Goal: Task Accomplishment & Management: Use online tool/utility

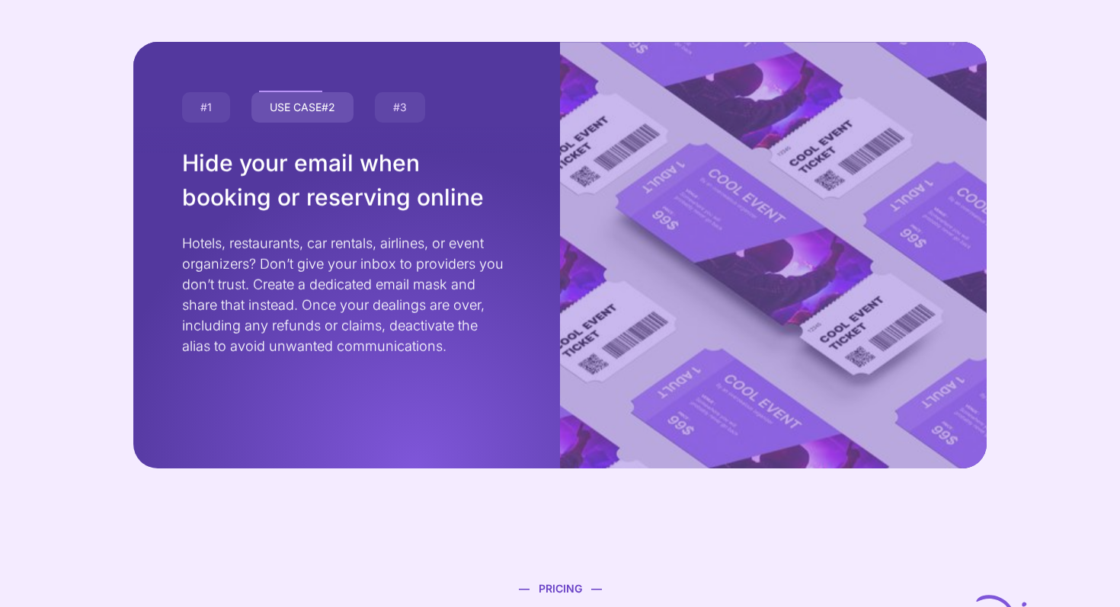
scroll to position [2602, 0]
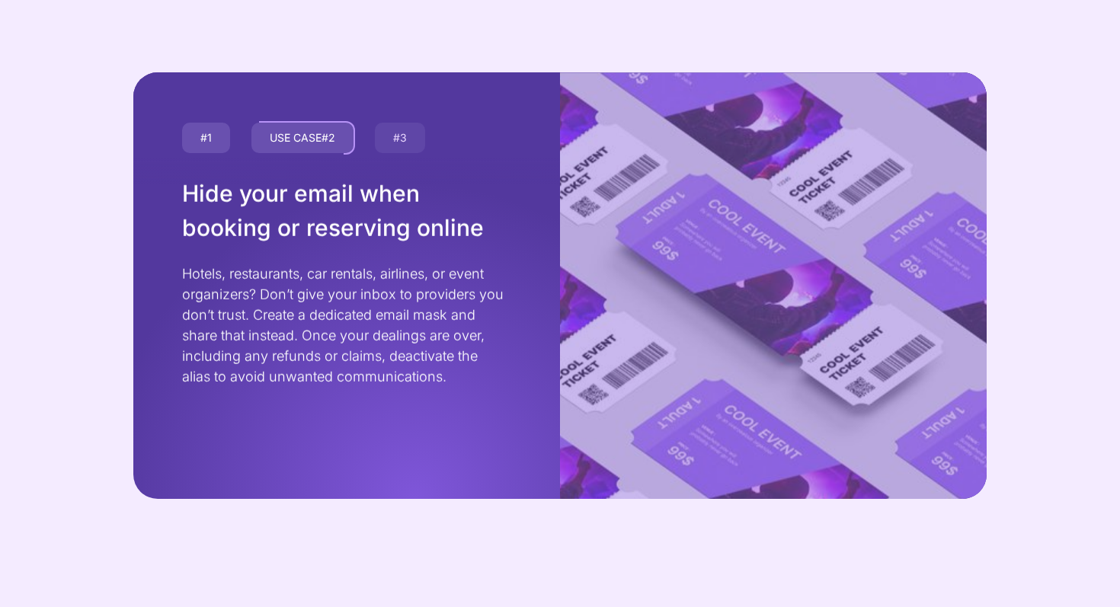
click at [219, 143] on div "USE CASE #1" at bounding box center [206, 138] width 51 height 34
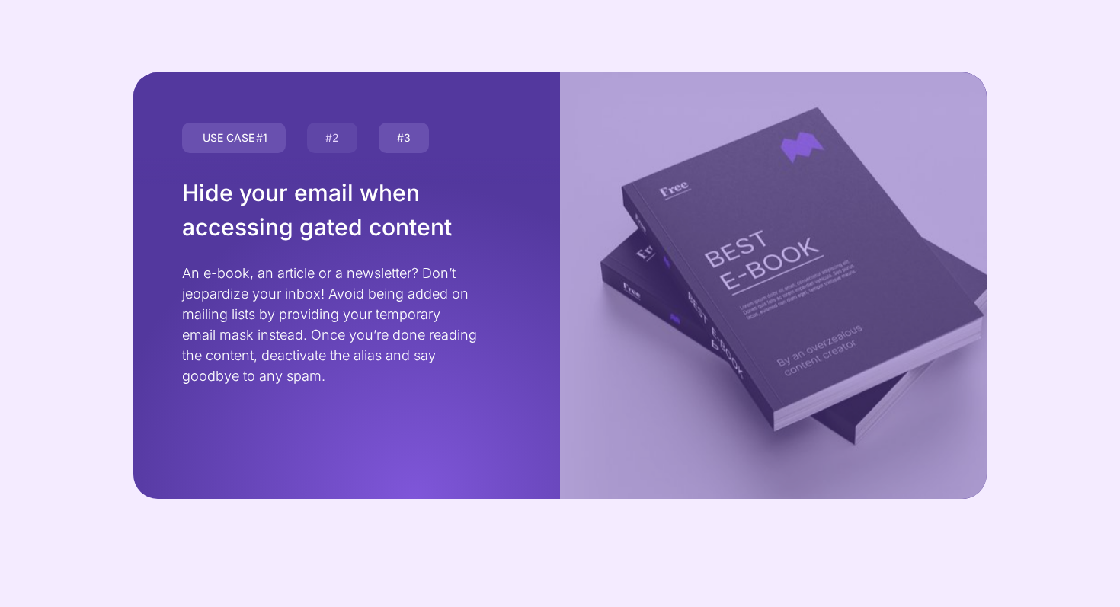
click at [394, 131] on div "USE CASE #3" at bounding box center [403, 138] width 53 height 34
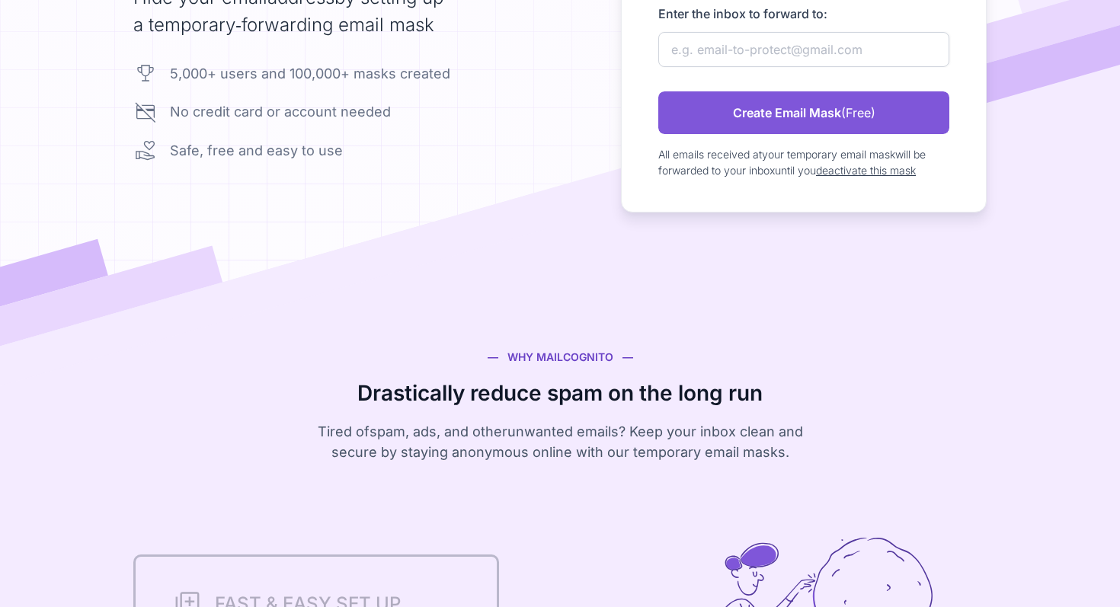
scroll to position [0, 0]
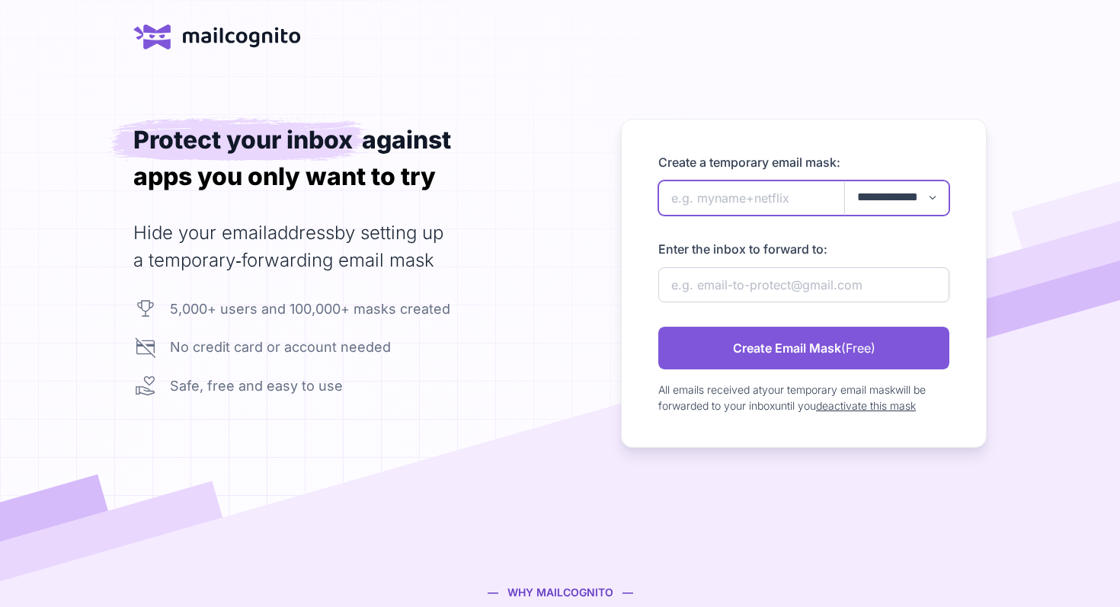
click at [723, 193] on input "newAlias" at bounding box center [803, 198] width 291 height 35
type input "shoes+thibaut"
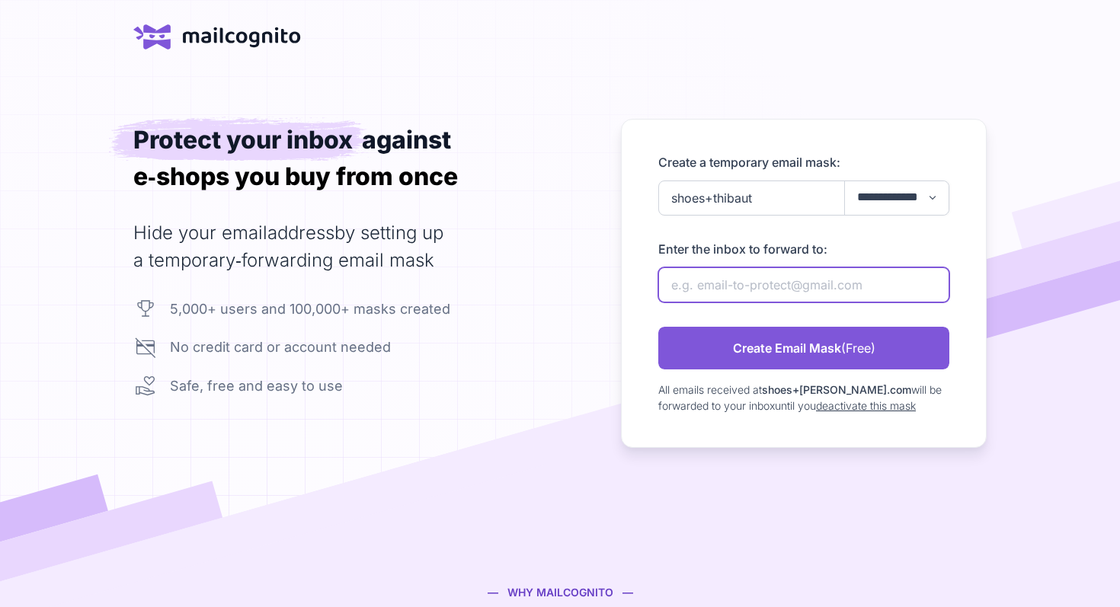
click at [728, 281] on input "newAlias" at bounding box center [803, 284] width 291 height 35
type input "[EMAIL_ADDRESS][DOMAIN_NAME]"
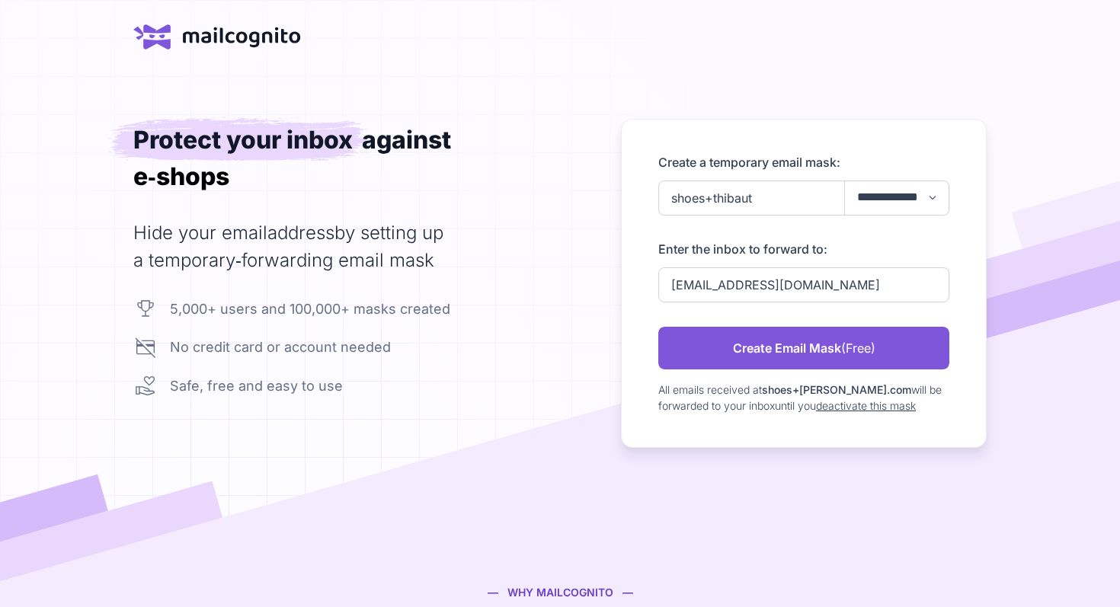
click at [1009, 257] on div "**********" at bounding box center [560, 295] width 1120 height 353
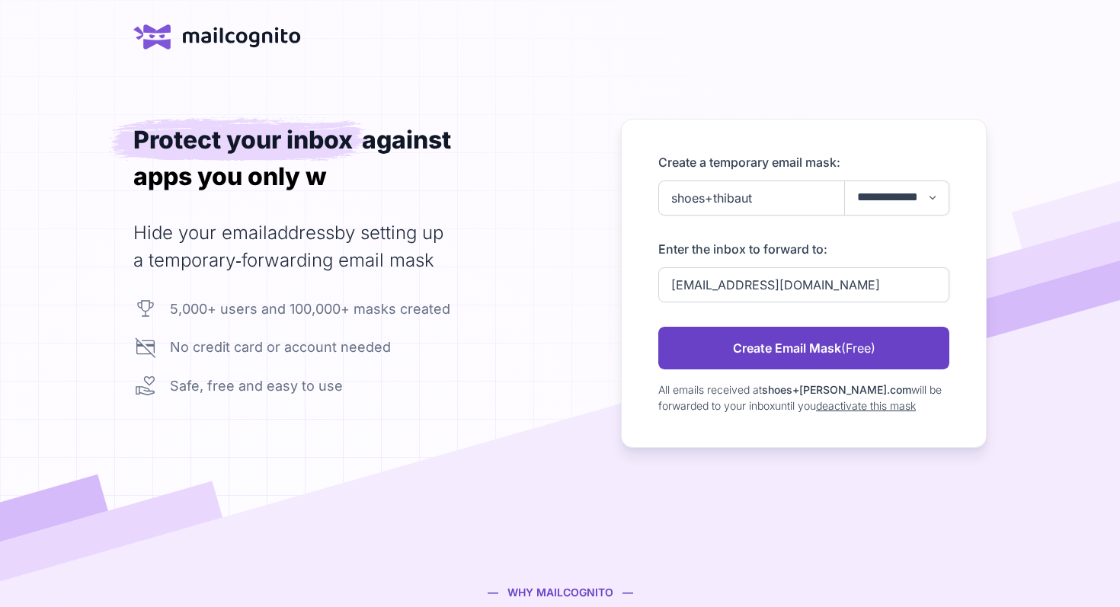
click at [809, 354] on link "Create Email Mask (Free)" at bounding box center [803, 348] width 291 height 43
